Goal: Task Accomplishment & Management: Use online tool/utility

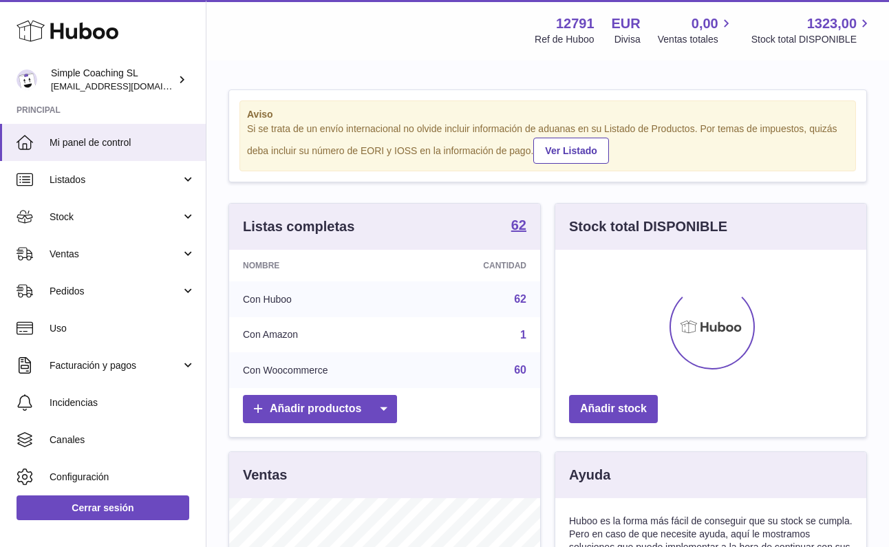
scroll to position [215, 311]
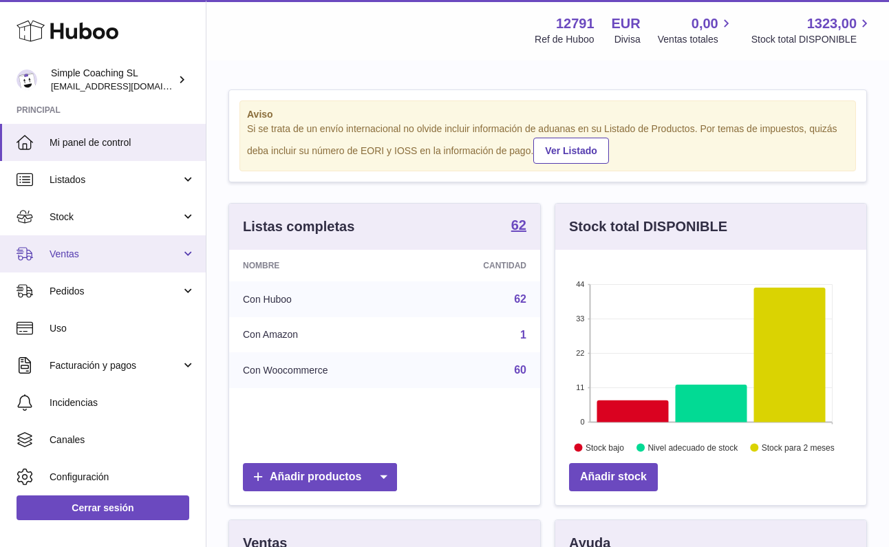
click at [135, 250] on span "Ventas" at bounding box center [115, 254] width 131 height 13
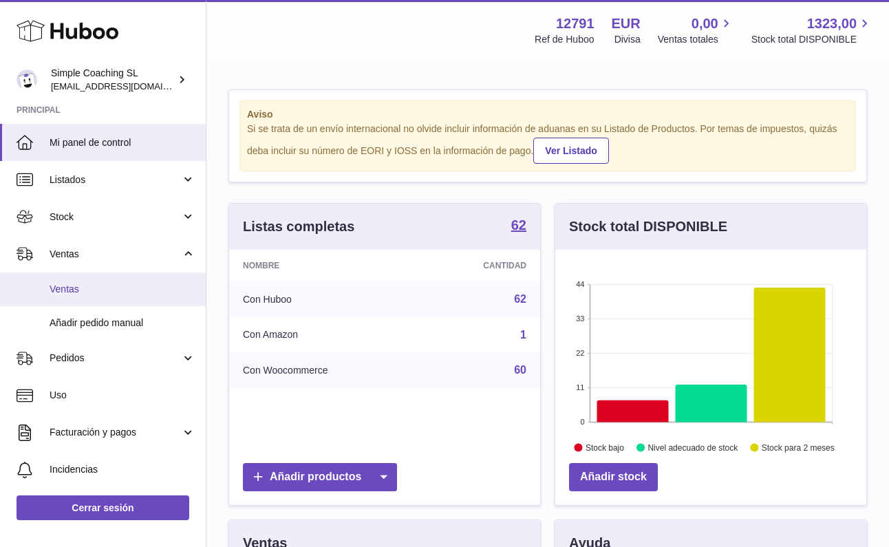
click at [122, 285] on span "Ventas" at bounding box center [123, 289] width 146 height 13
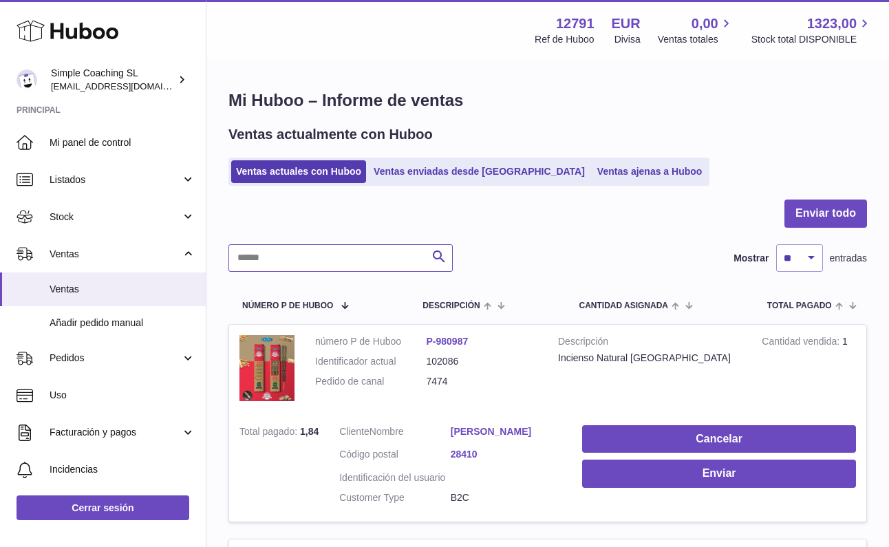
click at [317, 255] on input "text" at bounding box center [340, 258] width 224 height 28
click at [413, 171] on link "Ventas enviadas desde [GEOGRAPHIC_DATA]" at bounding box center [479, 171] width 221 height 23
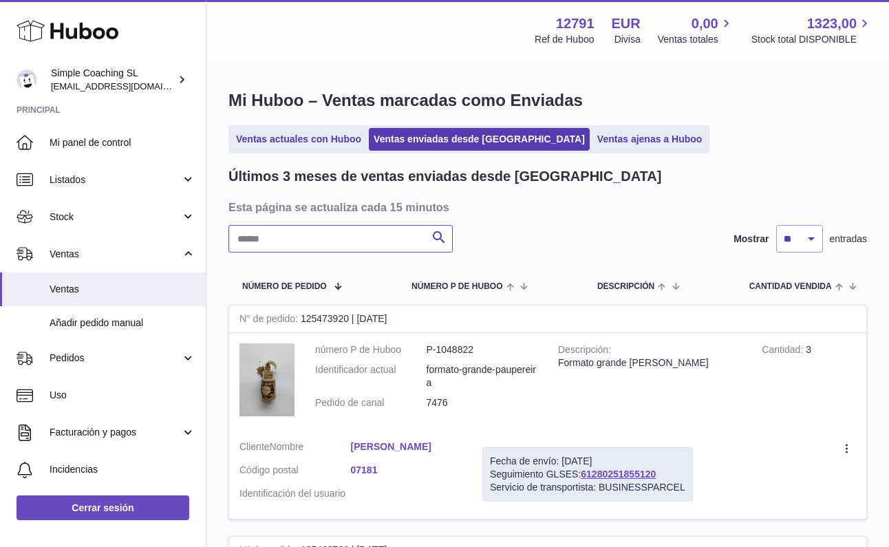
click at [312, 244] on input "text" at bounding box center [340, 239] width 224 height 28
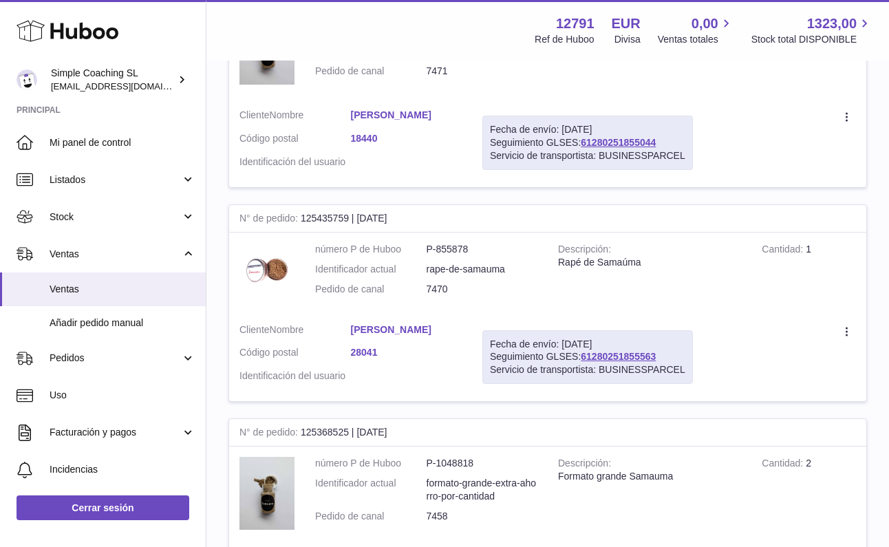
scroll to position [64, 0]
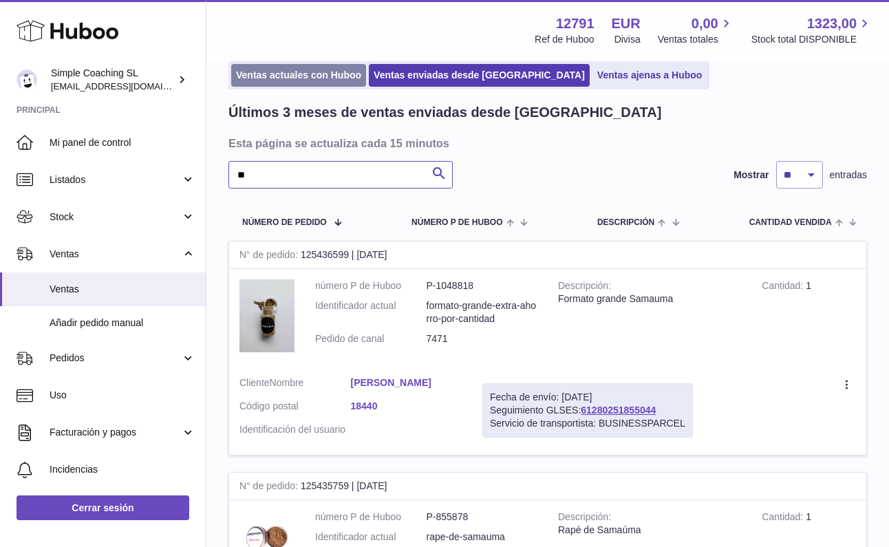
type input "**"
click at [323, 72] on link "Ventas actuales con Huboo" at bounding box center [298, 75] width 135 height 23
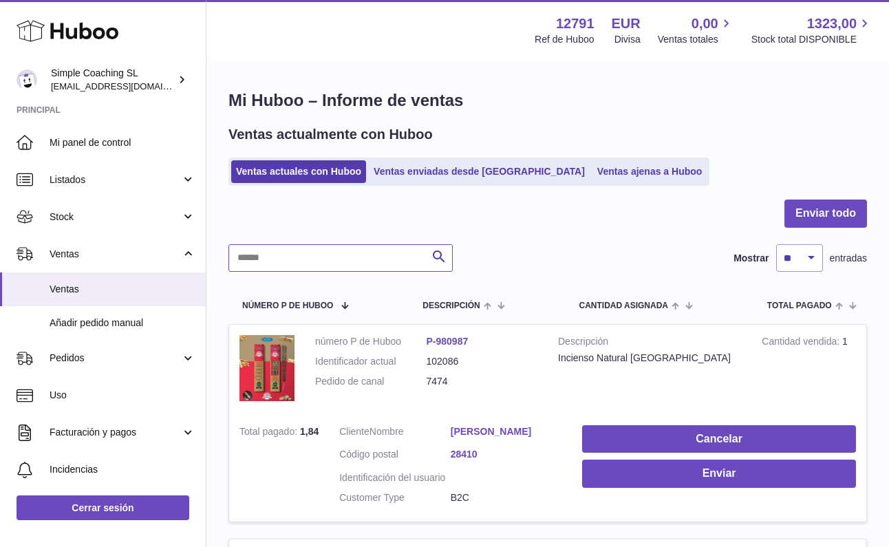
click at [314, 253] on input "text" at bounding box center [340, 258] width 224 height 28
type input "****"
click at [594, 175] on link "Ventas ajenas a Huboo" at bounding box center [649, 171] width 115 height 23
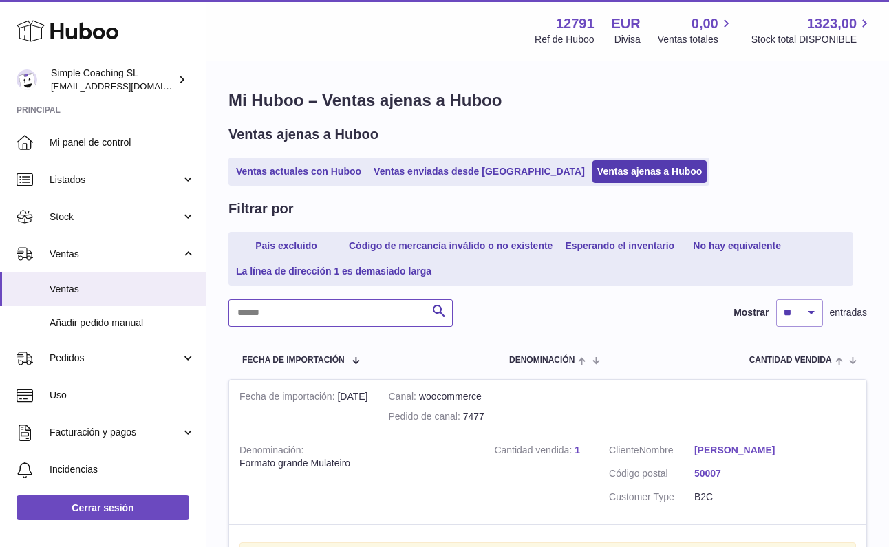
click at [275, 304] on input "text" at bounding box center [340, 313] width 224 height 28
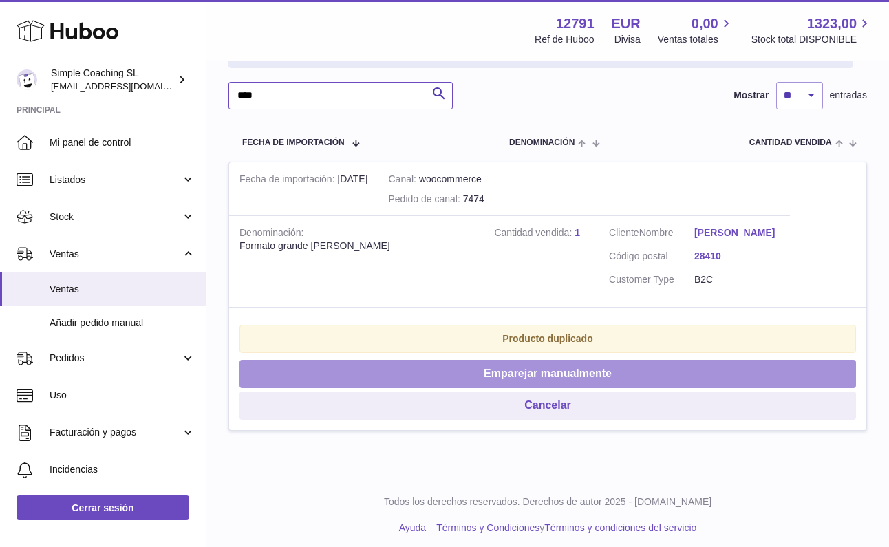
type input "****"
click at [505, 360] on button "Emparejar manualmente" at bounding box center [547, 374] width 617 height 28
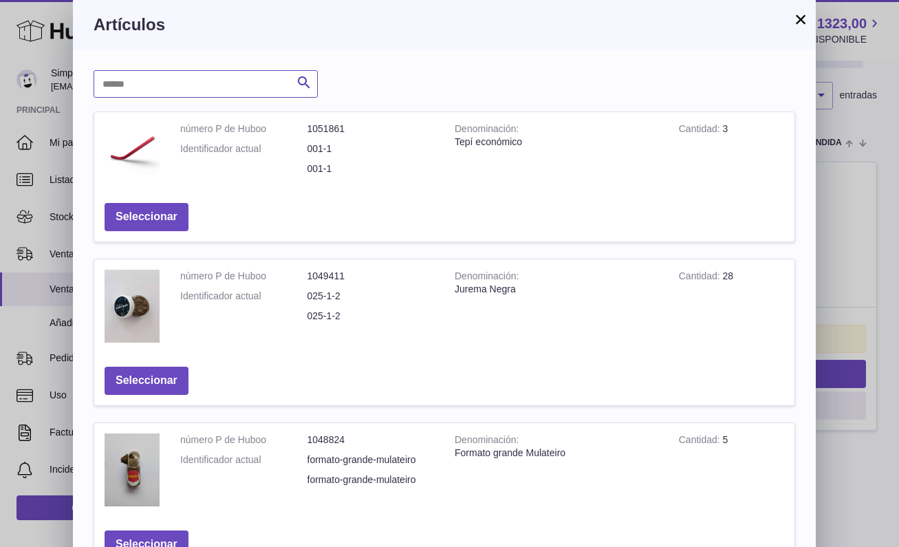
click at [188, 88] on input "text" at bounding box center [206, 84] width 224 height 28
type input "******"
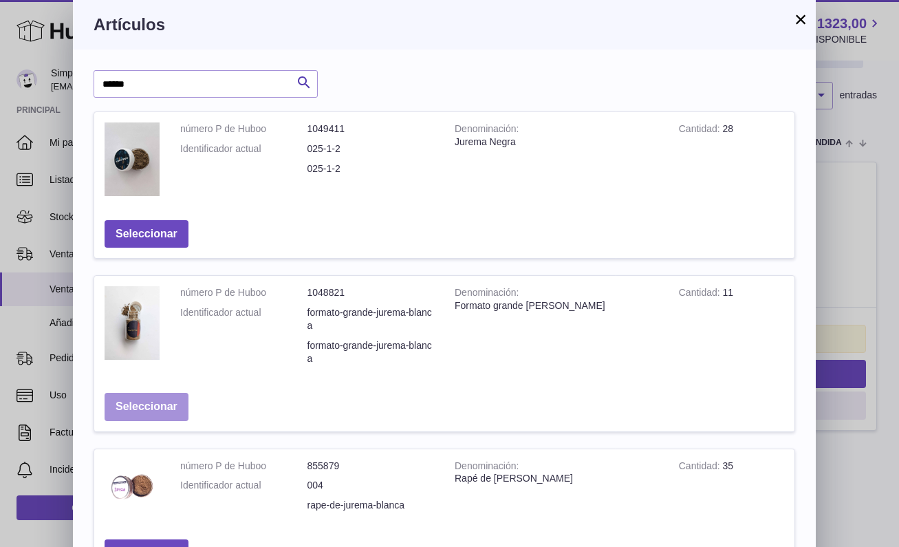
click at [142, 398] on button "Seleccionar" at bounding box center [147, 407] width 84 height 28
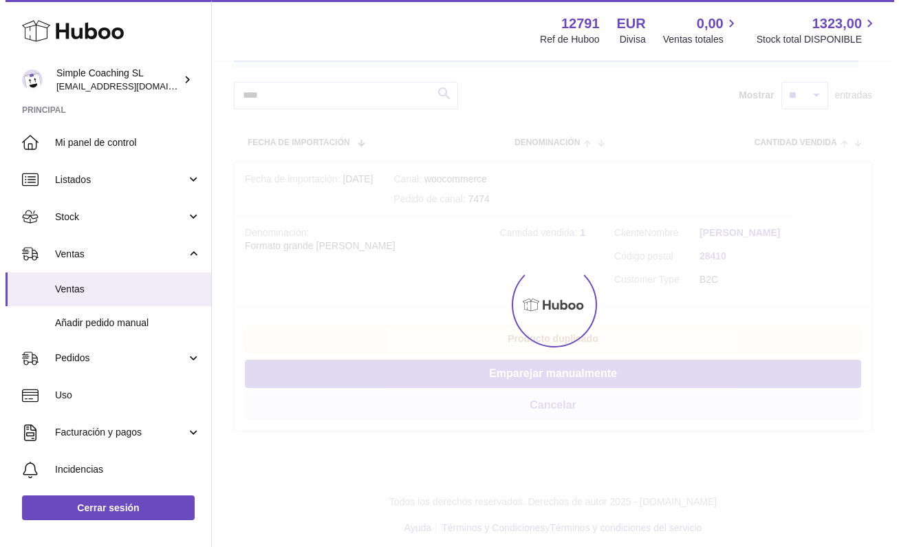
scroll to position [0, 0]
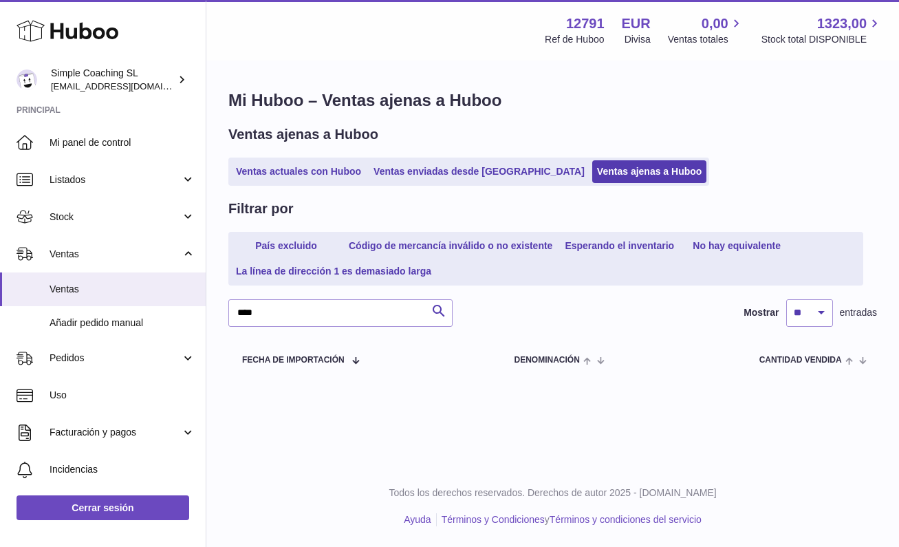
click at [283, 159] on ul "Ventas actuales con Huboo Ventas enviadas desde [GEOGRAPHIC_DATA] Ventas ajenas…" at bounding box center [468, 172] width 481 height 28
click at [283, 165] on link "Ventas actuales con Huboo" at bounding box center [298, 171] width 135 height 23
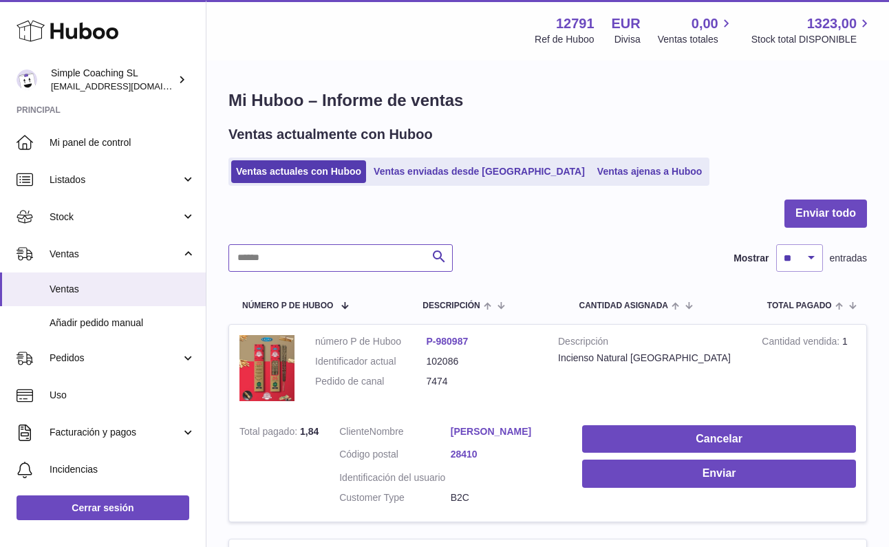
click at [302, 260] on input "text" at bounding box center [340, 258] width 224 height 28
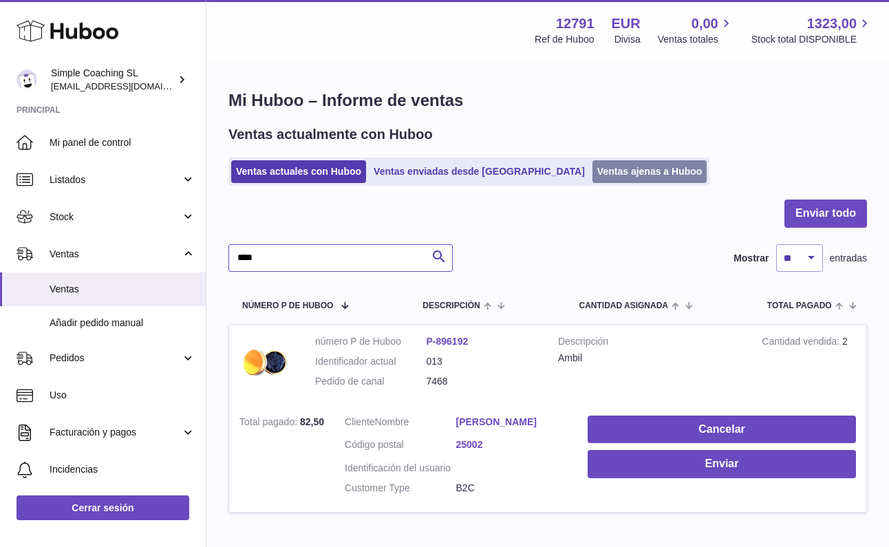
type input "****"
click at [598, 171] on link "Ventas ajenas a Huboo" at bounding box center [649, 171] width 115 height 23
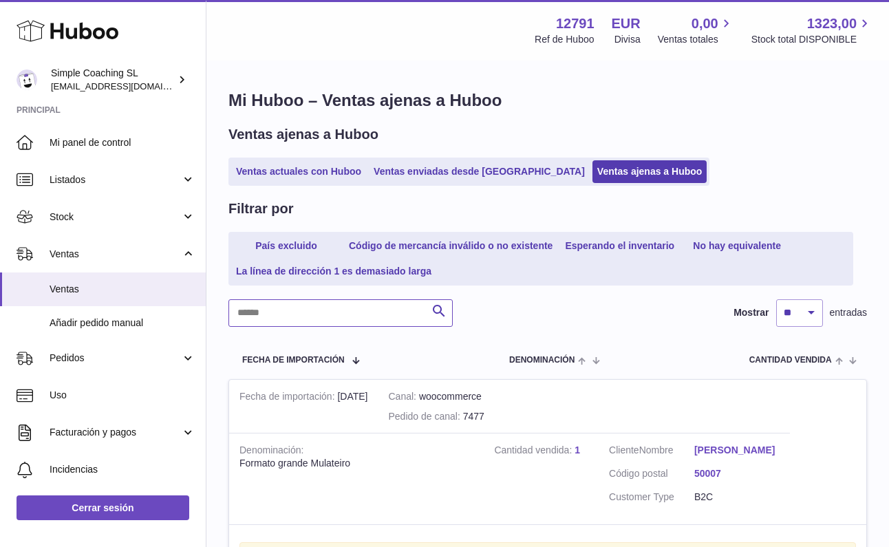
click at [279, 316] on input "text" at bounding box center [340, 313] width 224 height 28
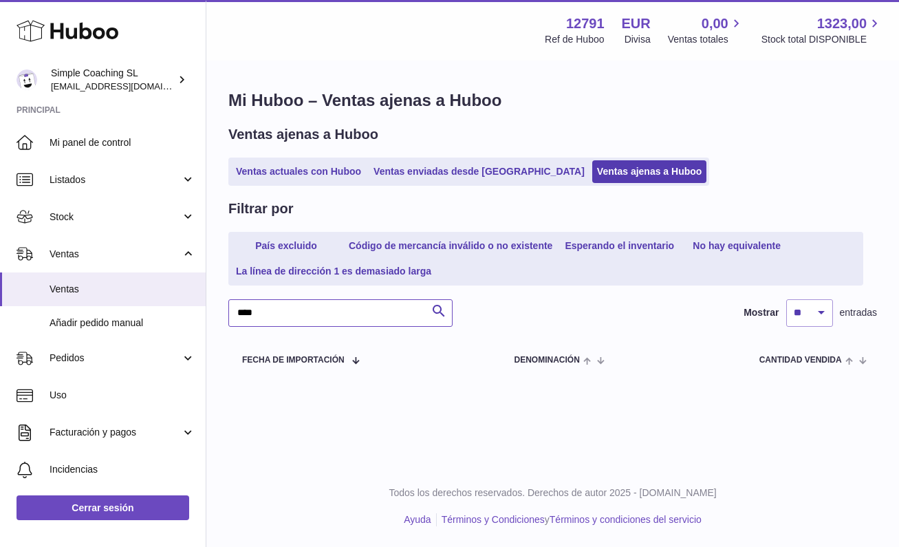
type input "****"
click at [312, 158] on ul "Ventas actuales con Huboo Ventas enviadas desde Huboo Ventas ajenas a Huboo" at bounding box center [468, 172] width 481 height 28
click at [316, 175] on link "Ventas actuales con Huboo" at bounding box center [298, 171] width 135 height 23
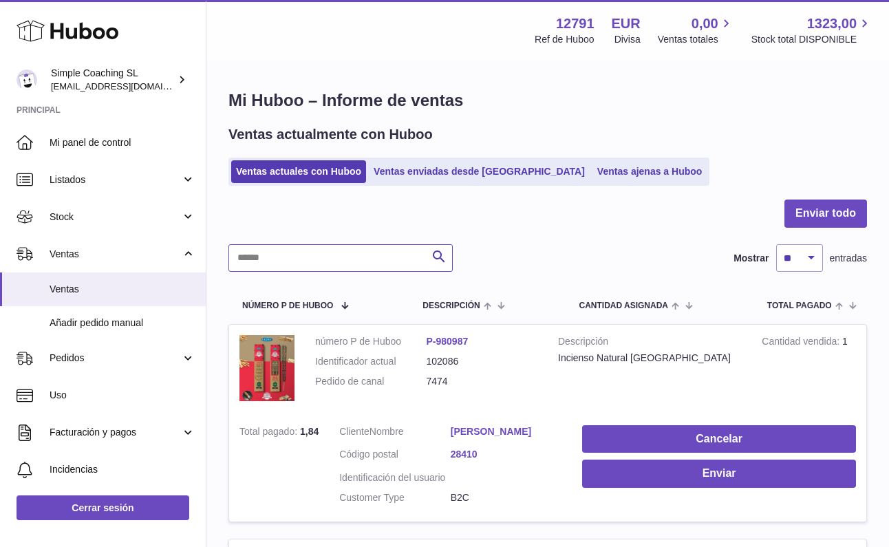
click at [295, 264] on input "text" at bounding box center [340, 258] width 224 height 28
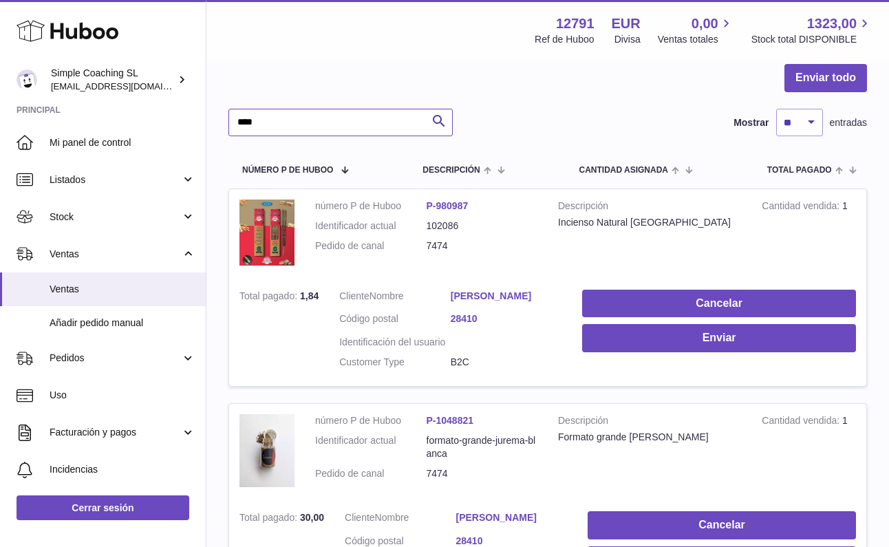
scroll to position [164, 0]
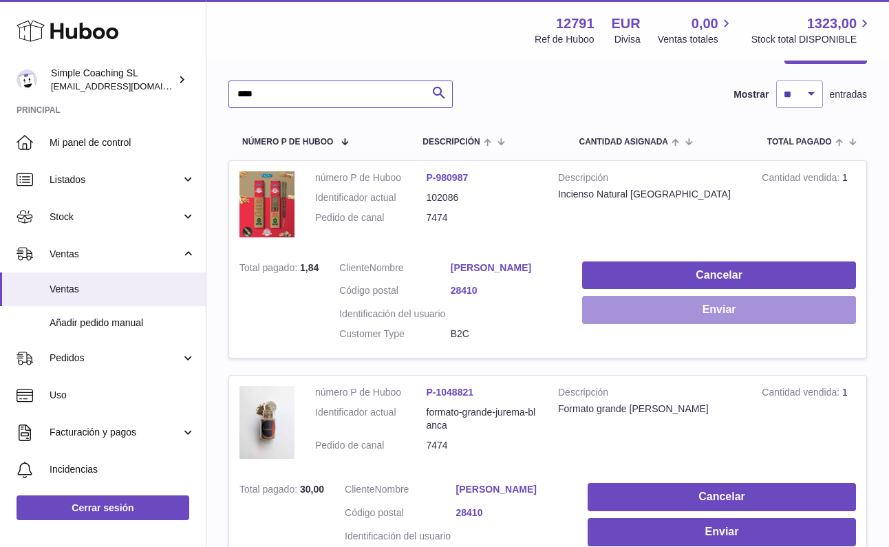
type input "****"
click at [674, 300] on button "Enviar" at bounding box center [719, 310] width 274 height 28
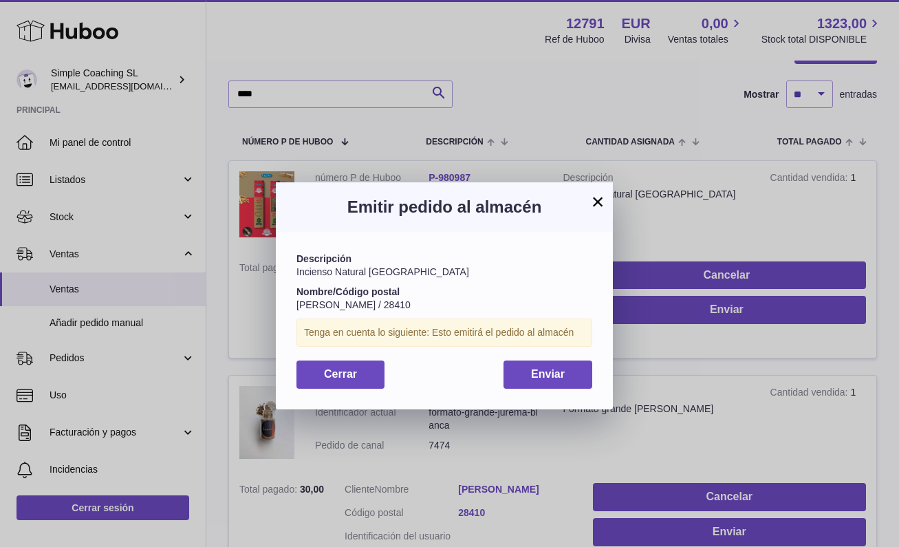
click at [537, 374] on span "Enviar" at bounding box center [548, 374] width 34 height 12
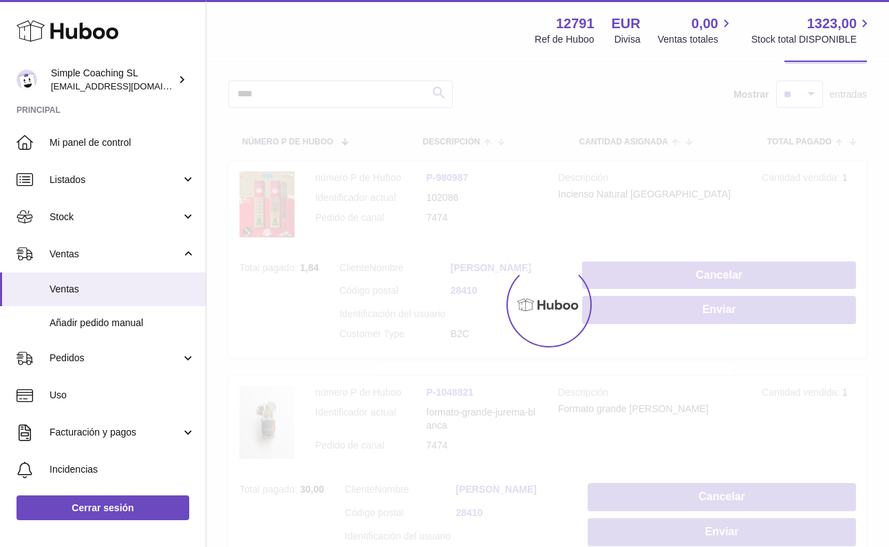
click at [724, 528] on button "Enviar" at bounding box center [722, 532] width 268 height 28
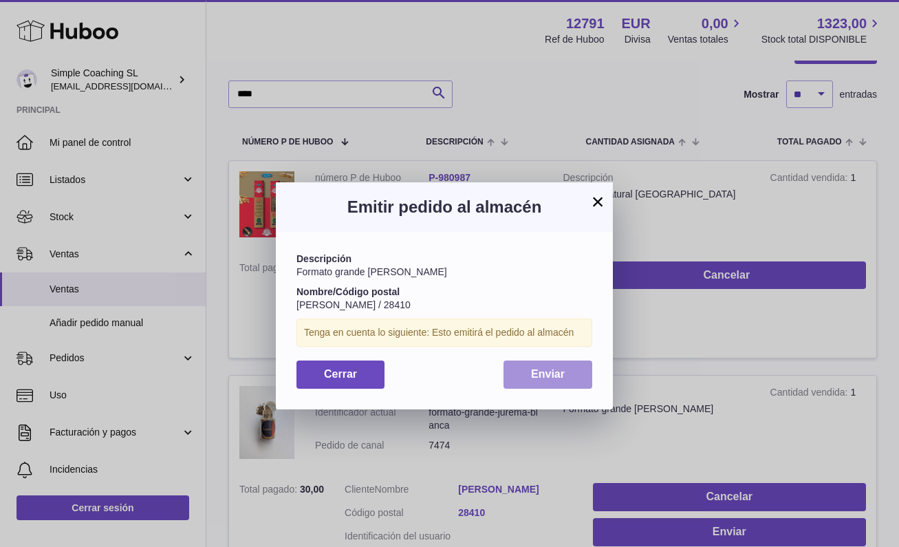
click at [543, 378] on button "Enviar" at bounding box center [548, 375] width 89 height 28
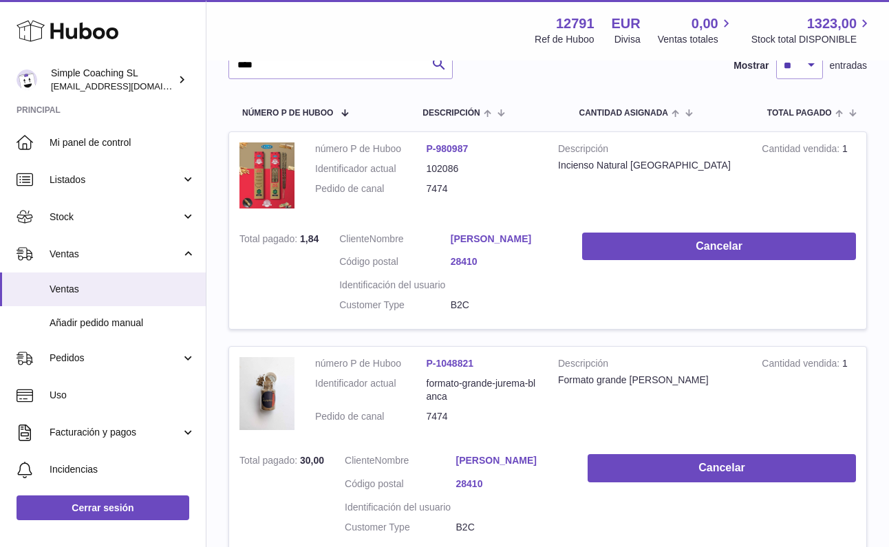
scroll to position [0, 0]
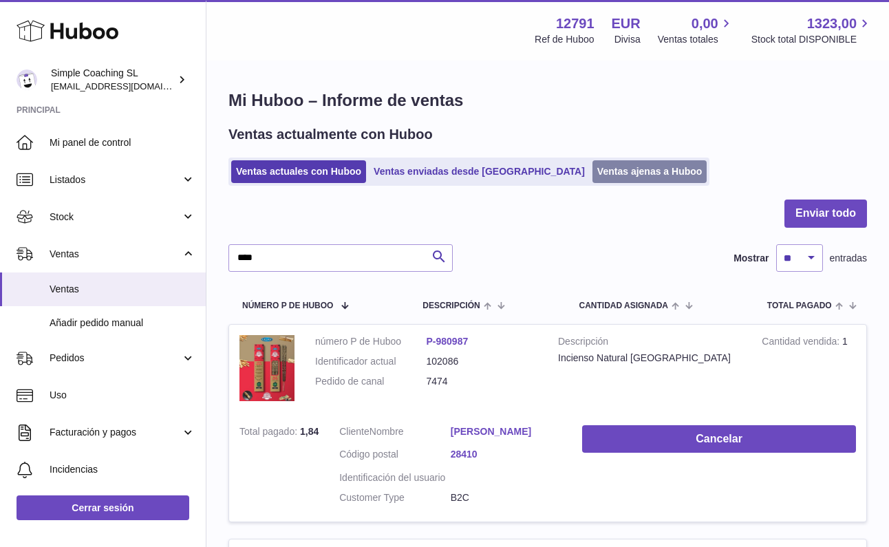
click at [601, 167] on link "Ventas ajenas a Huboo" at bounding box center [649, 171] width 115 height 23
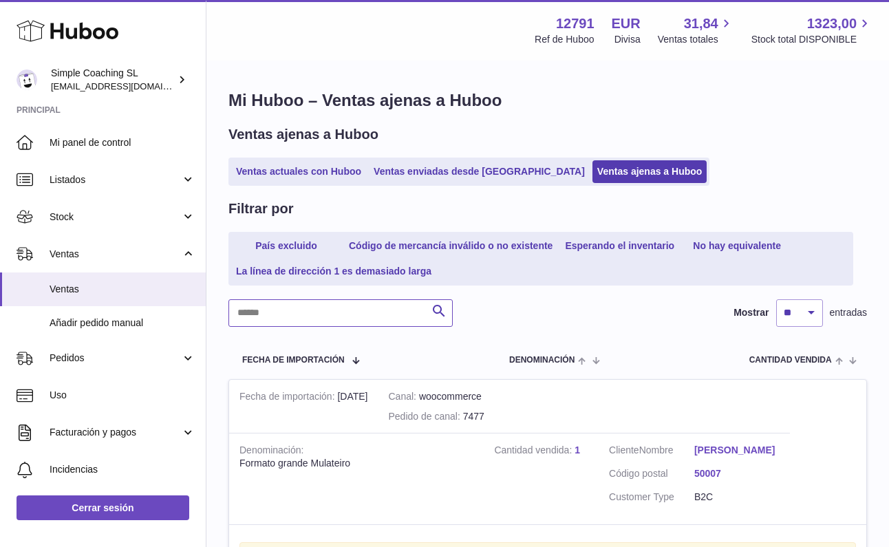
click at [266, 303] on input "text" at bounding box center [340, 313] width 224 height 28
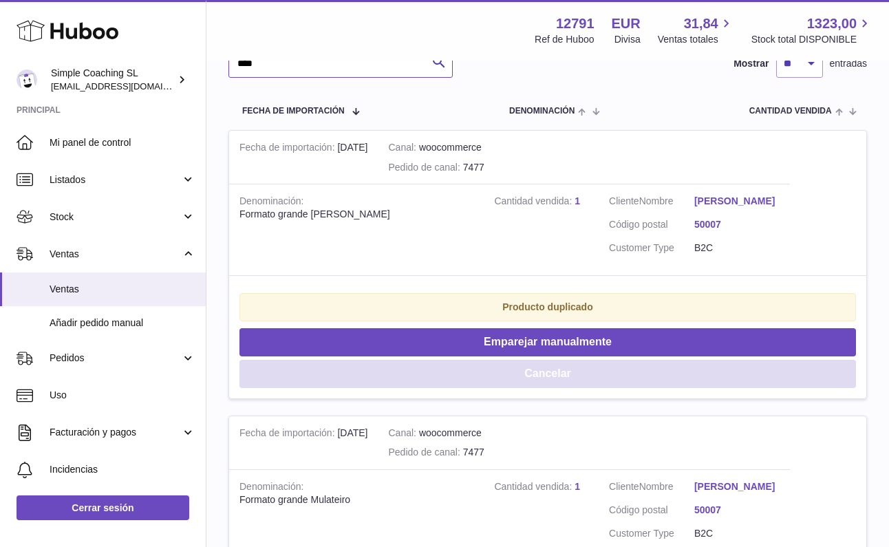
scroll to position [366, 0]
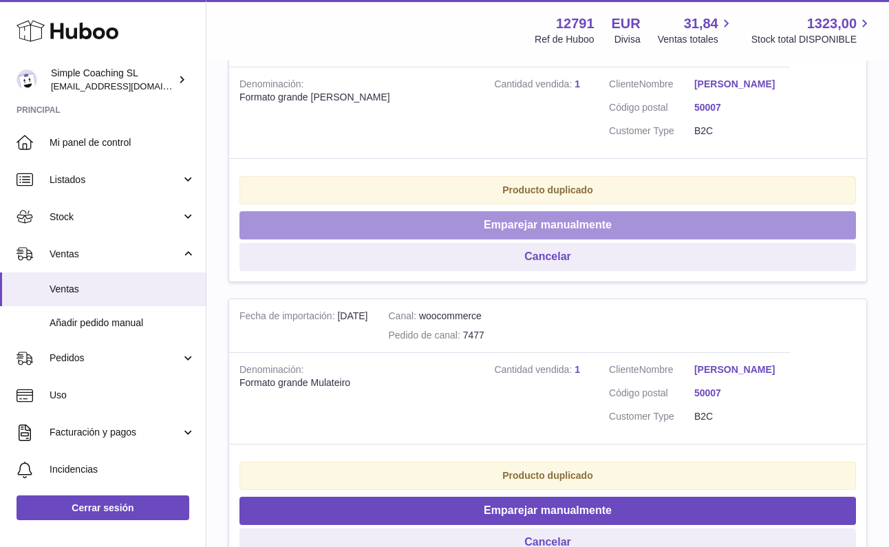
type input "****"
click at [473, 228] on button "Emparejar manualmente" at bounding box center [547, 225] width 617 height 28
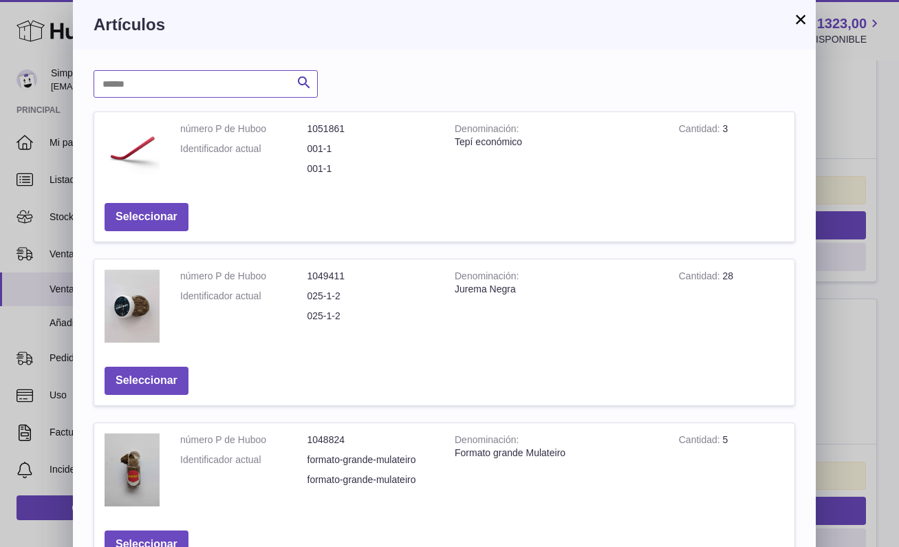
click at [133, 83] on input "text" at bounding box center [206, 84] width 224 height 28
type input "***"
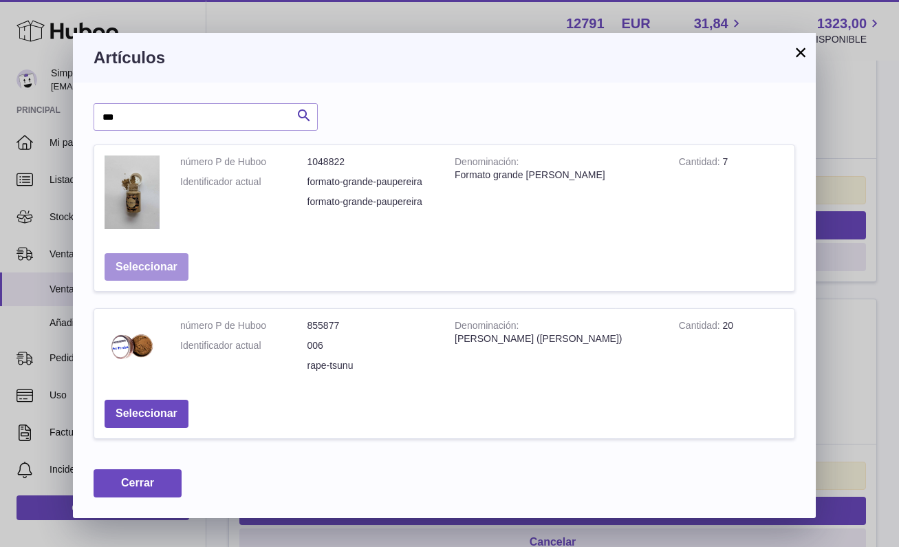
click at [154, 264] on button "Seleccionar" at bounding box center [147, 267] width 84 height 28
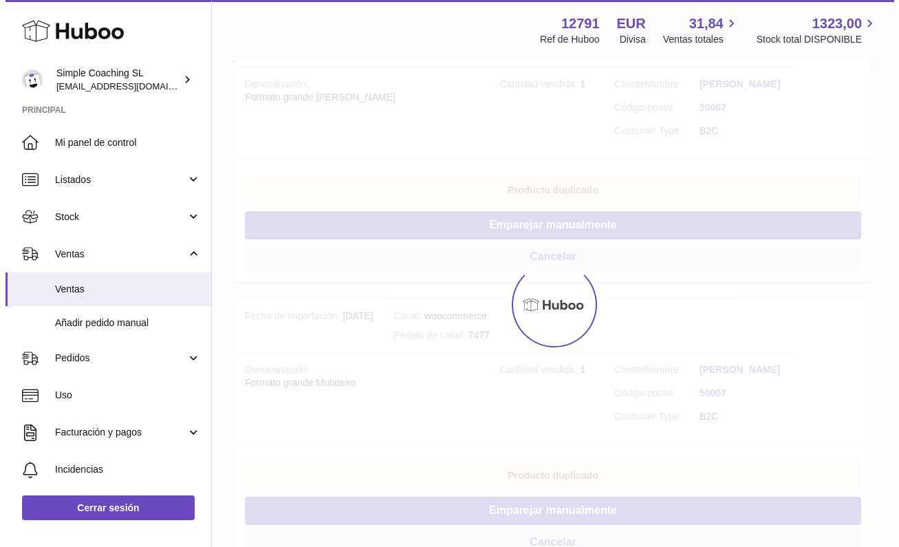
scroll to position [230, 0]
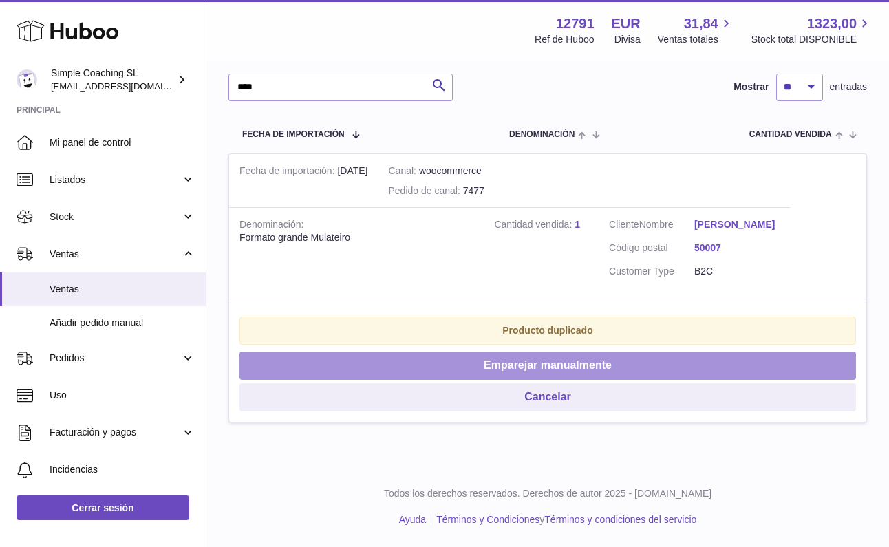
click at [427, 367] on button "Emparejar manualmente" at bounding box center [547, 366] width 617 height 28
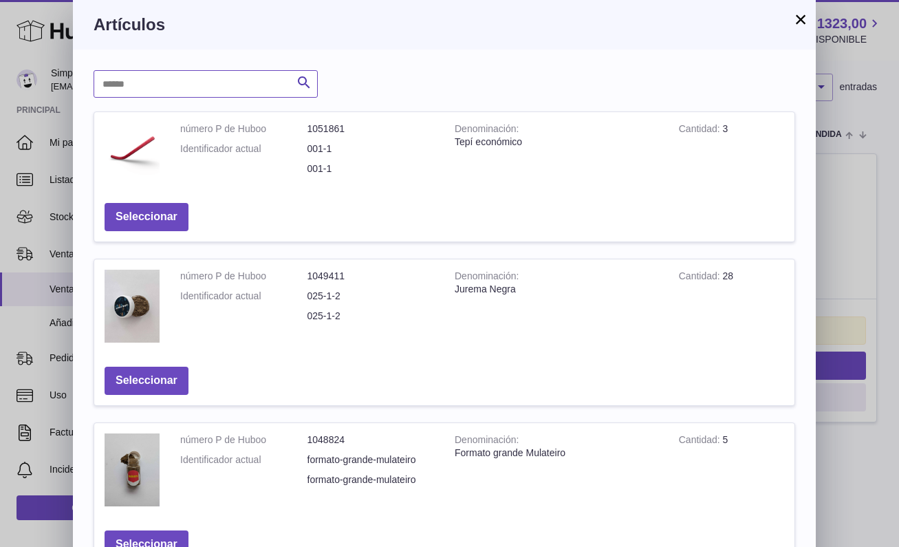
click at [167, 92] on input "text" at bounding box center [206, 84] width 224 height 28
type input "*****"
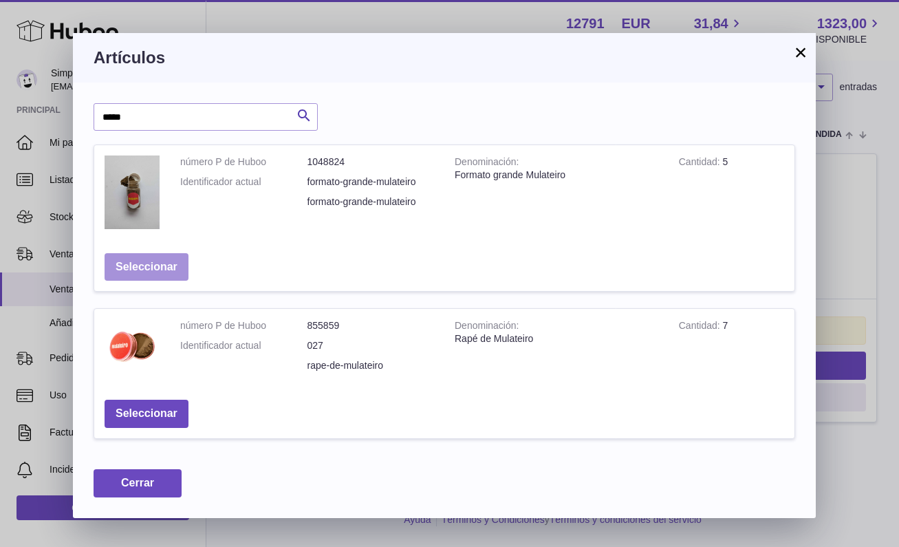
click at [166, 261] on button "Seleccionar" at bounding box center [147, 267] width 84 height 28
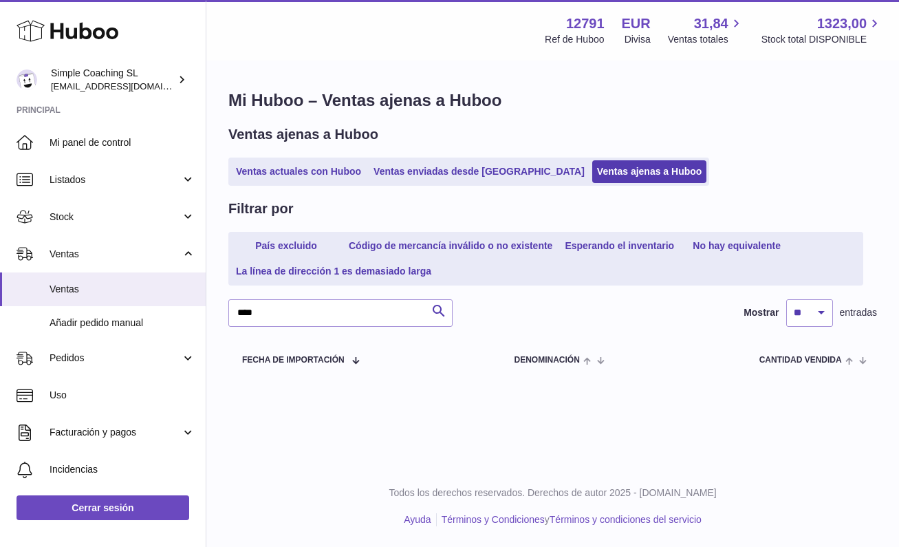
scroll to position [0, 0]
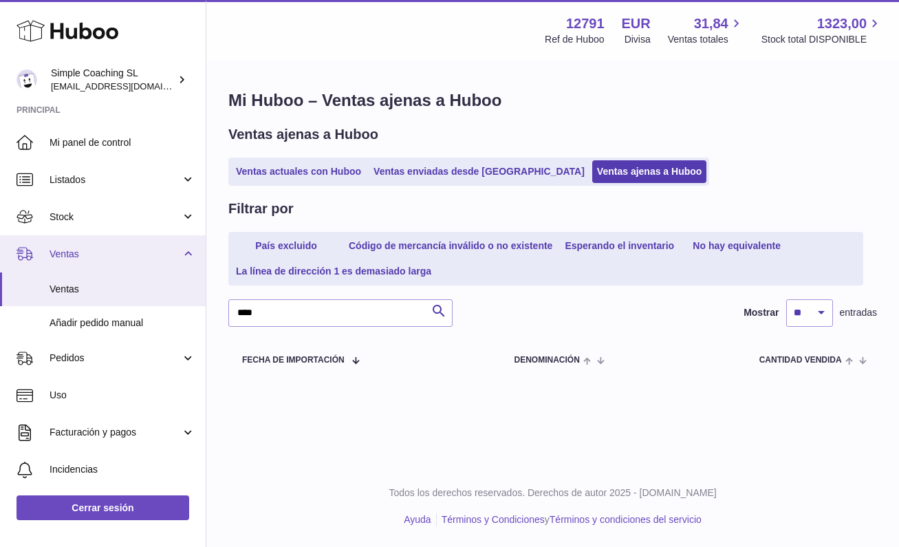
click at [129, 253] on span "Ventas" at bounding box center [115, 254] width 131 height 13
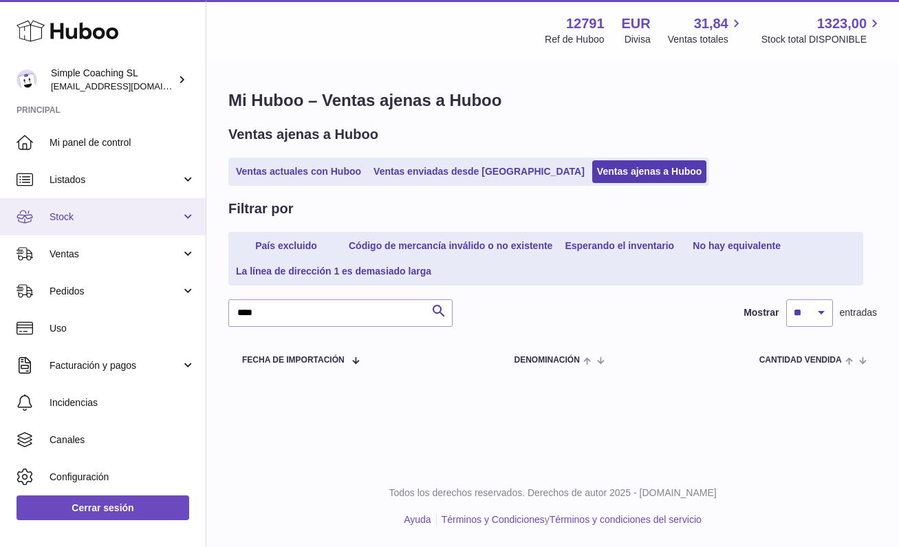
click at [122, 224] on link "Stock" at bounding box center [103, 216] width 206 height 37
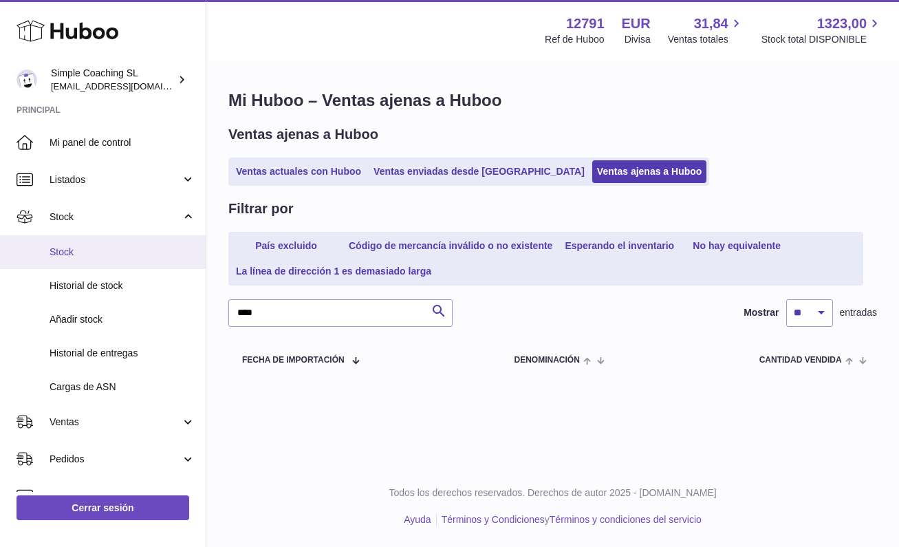
click at [123, 247] on span "Stock" at bounding box center [123, 252] width 146 height 13
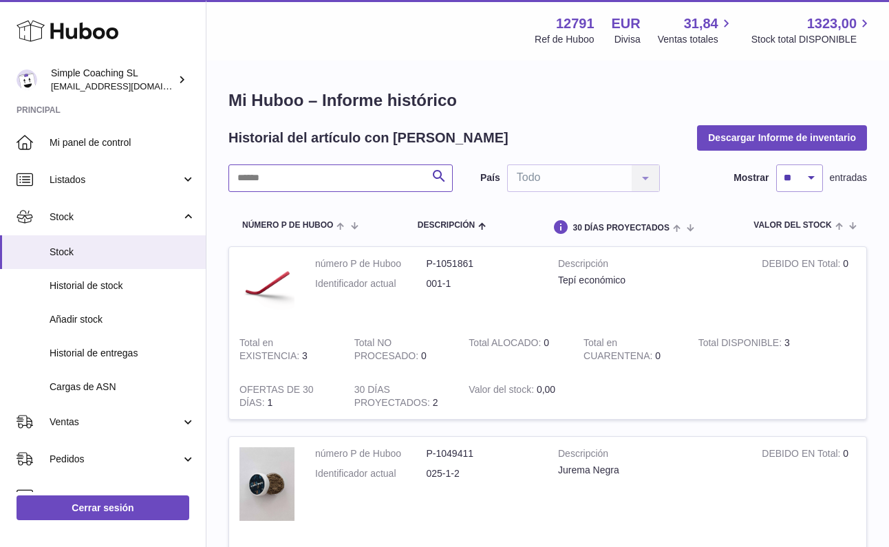
click at [302, 173] on input "text" at bounding box center [340, 178] width 224 height 28
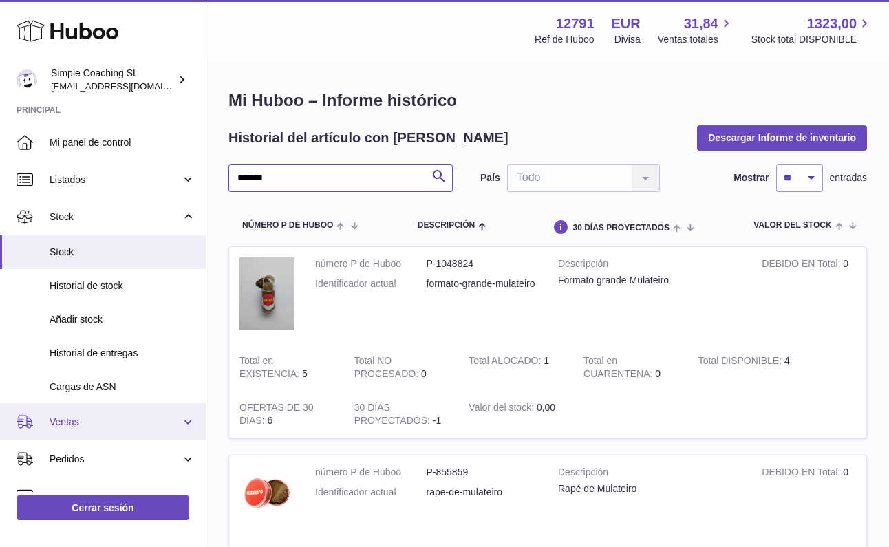
type input "*******"
click at [89, 417] on span "Ventas" at bounding box center [115, 422] width 131 height 13
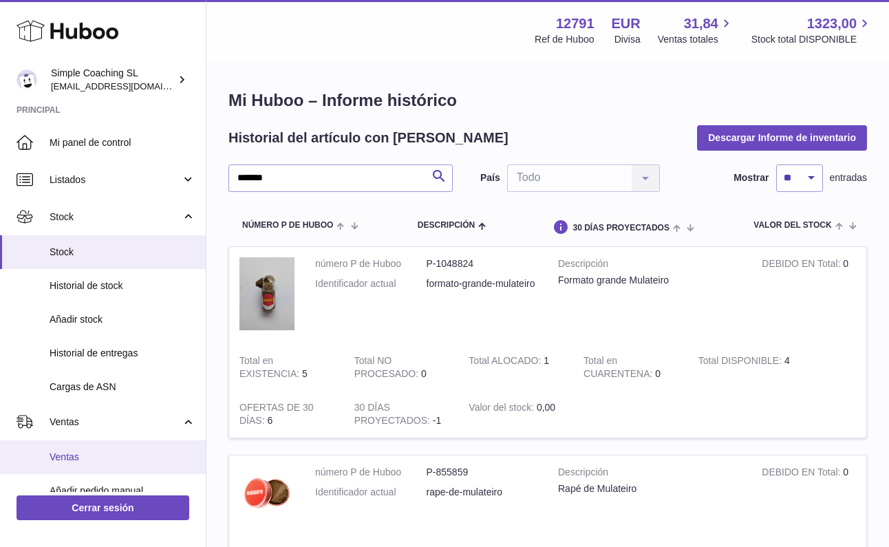
click at [92, 445] on link "Ventas" at bounding box center [103, 457] width 206 height 34
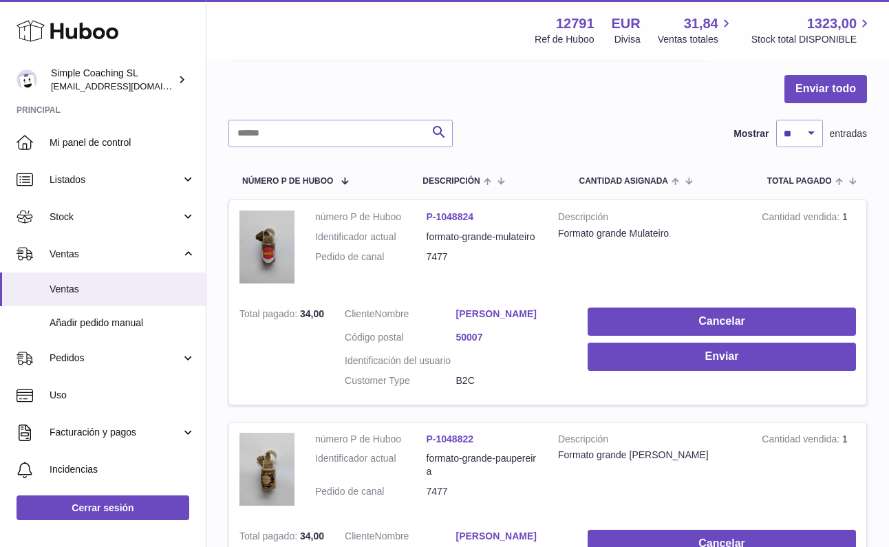
scroll to position [127, 0]
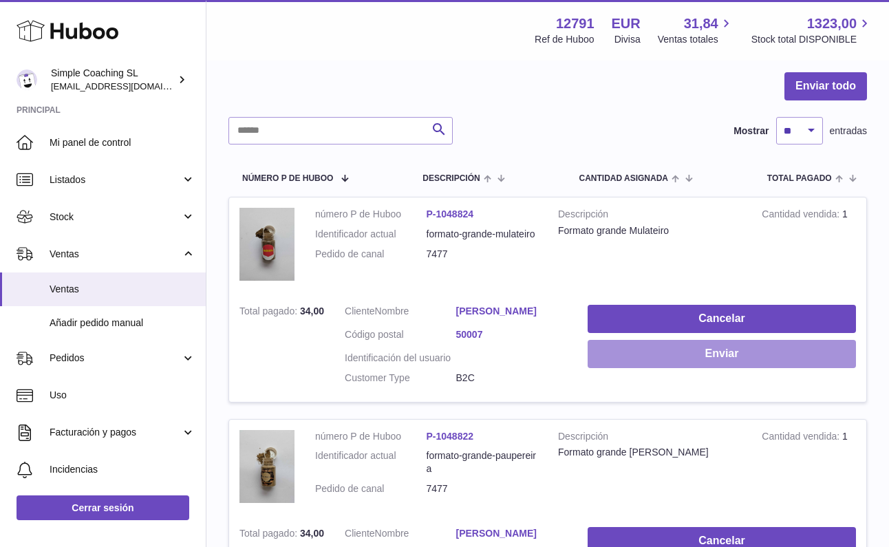
click at [645, 346] on button "Enviar" at bounding box center [722, 354] width 268 height 28
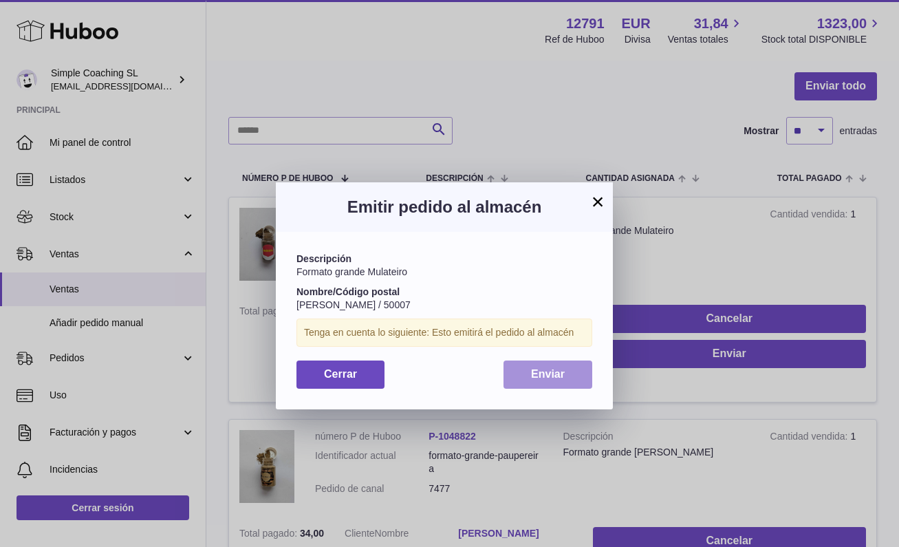
click at [557, 378] on button "Enviar" at bounding box center [548, 375] width 89 height 28
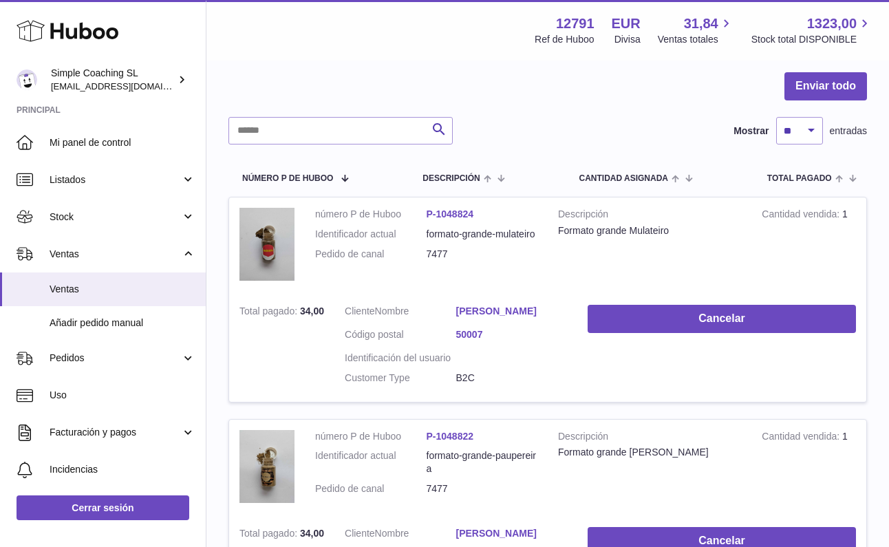
scroll to position [244, 0]
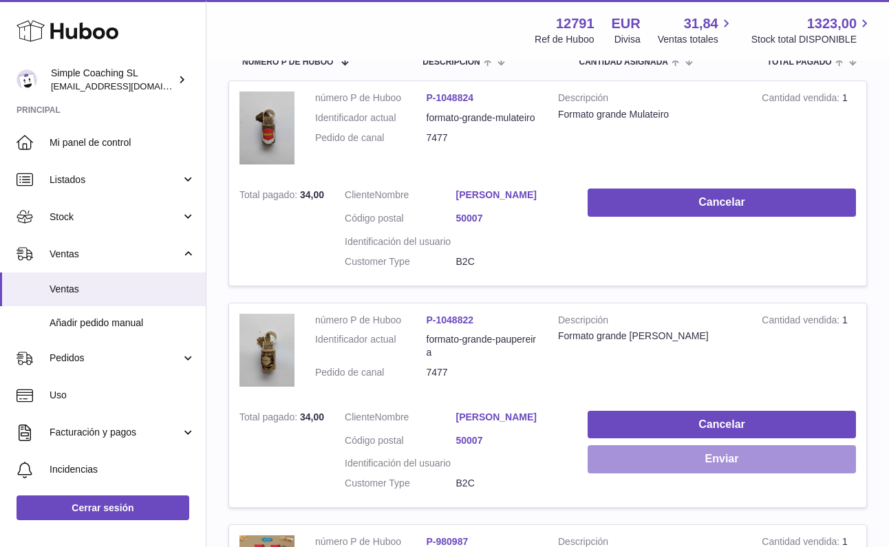
click at [689, 453] on button "Enviar" at bounding box center [722, 459] width 268 height 28
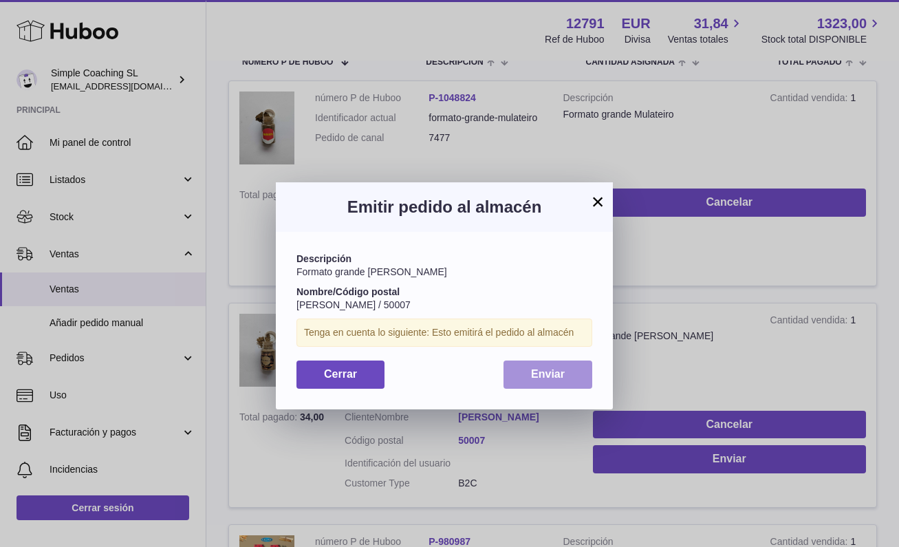
click at [575, 367] on button "Enviar" at bounding box center [548, 375] width 89 height 28
